Goal: Information Seeking & Learning: Learn about a topic

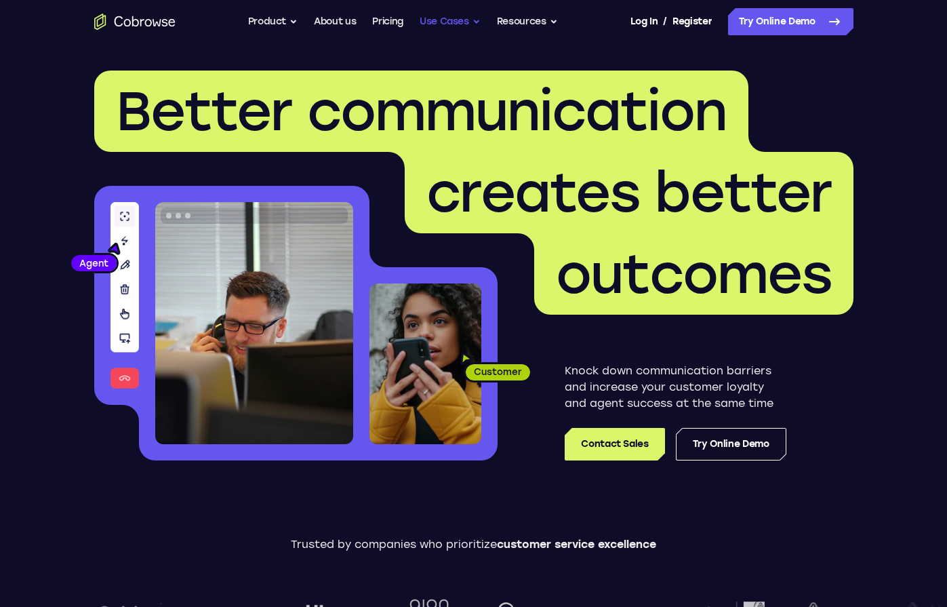
click at [468, 24] on button "Use Cases" at bounding box center [450, 21] width 61 height 27
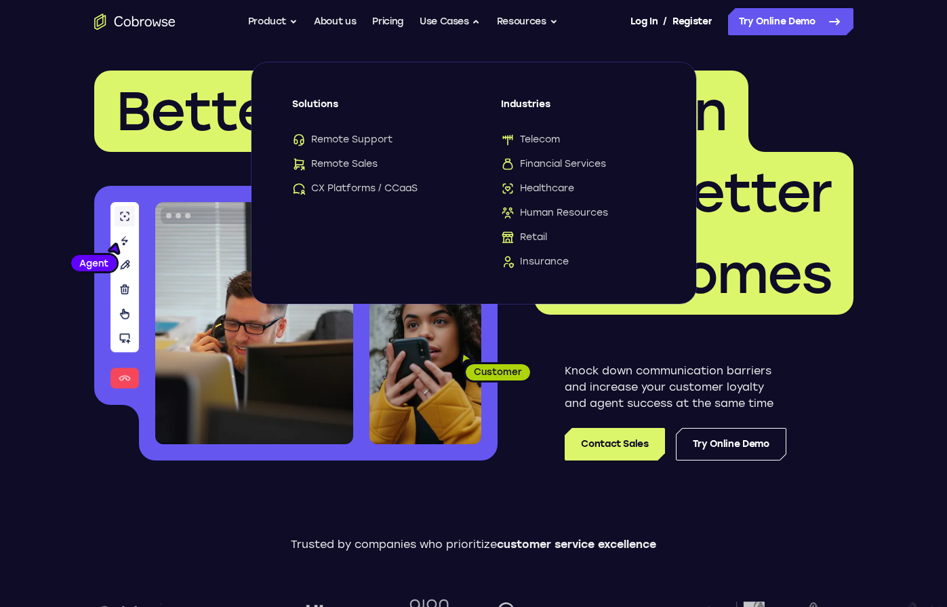
click at [297, 21] on ul "Go back Powerful, Flexible and Trustworthy. Avoid all extra friction for both A…" at bounding box center [403, 21] width 310 height 27
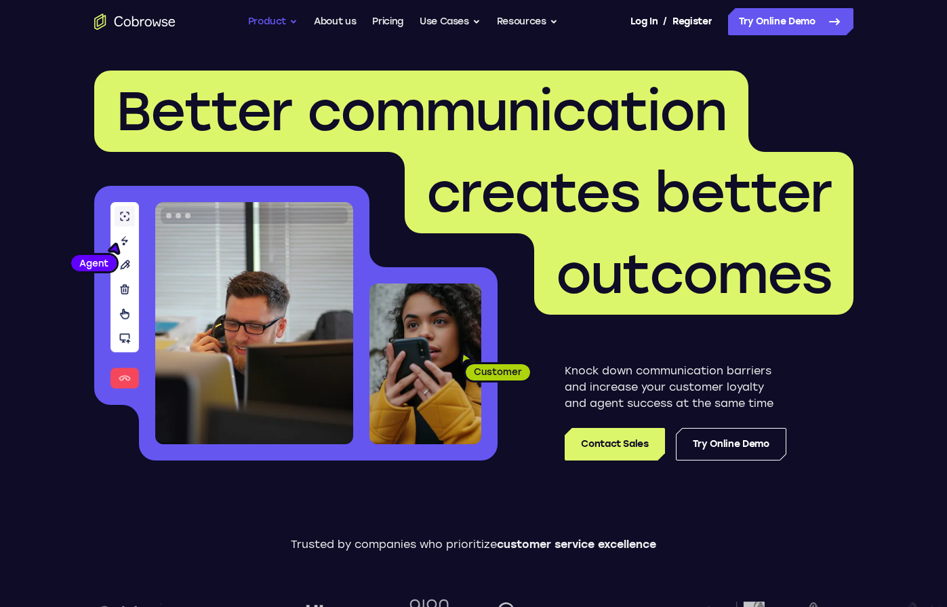
click at [287, 20] on button "Product" at bounding box center [273, 21] width 50 height 27
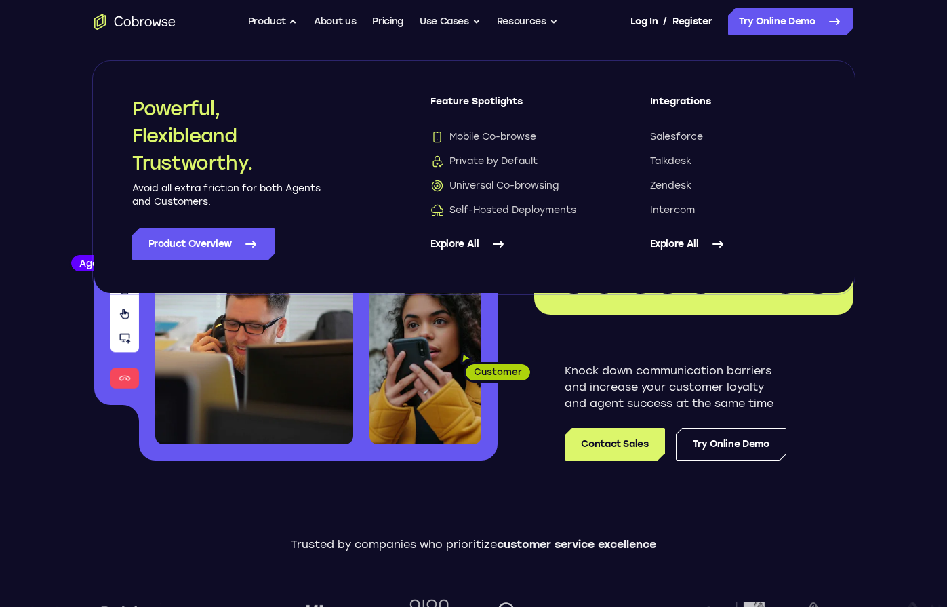
click at [498, 241] on icon at bounding box center [498, 244] width 16 height 16
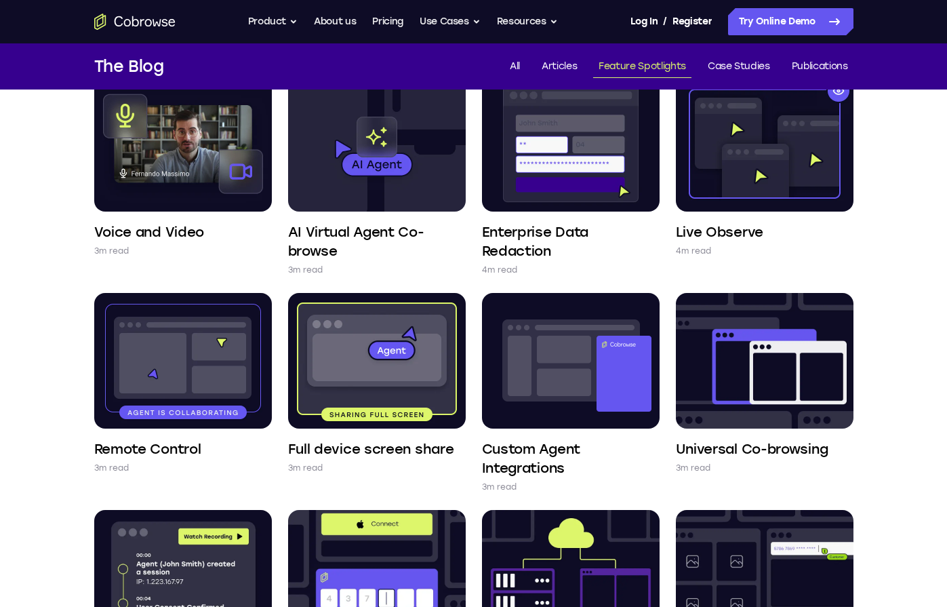
scroll to position [132, 0]
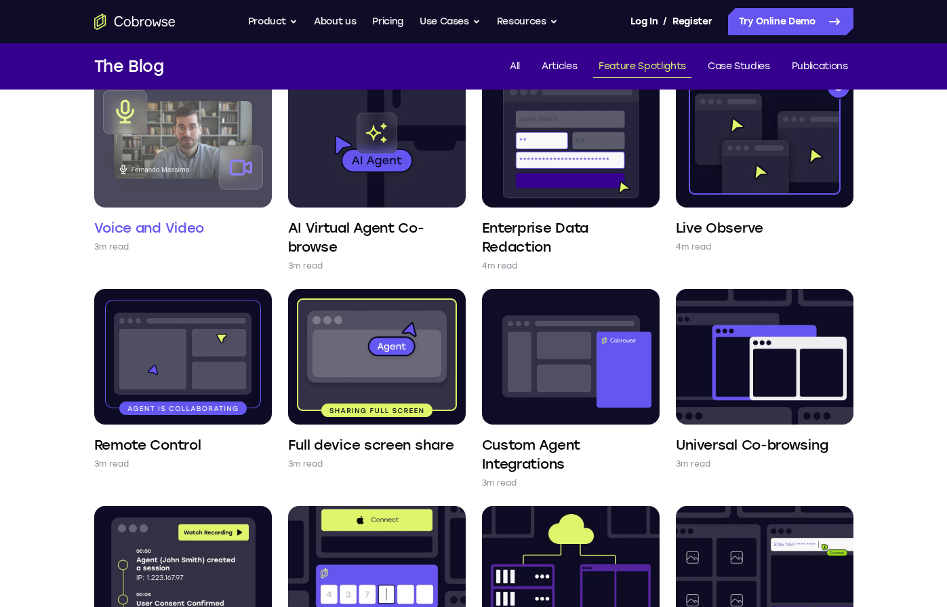
click at [188, 163] on img at bounding box center [183, 140] width 178 height 136
